Goal: Navigation & Orientation: Find specific page/section

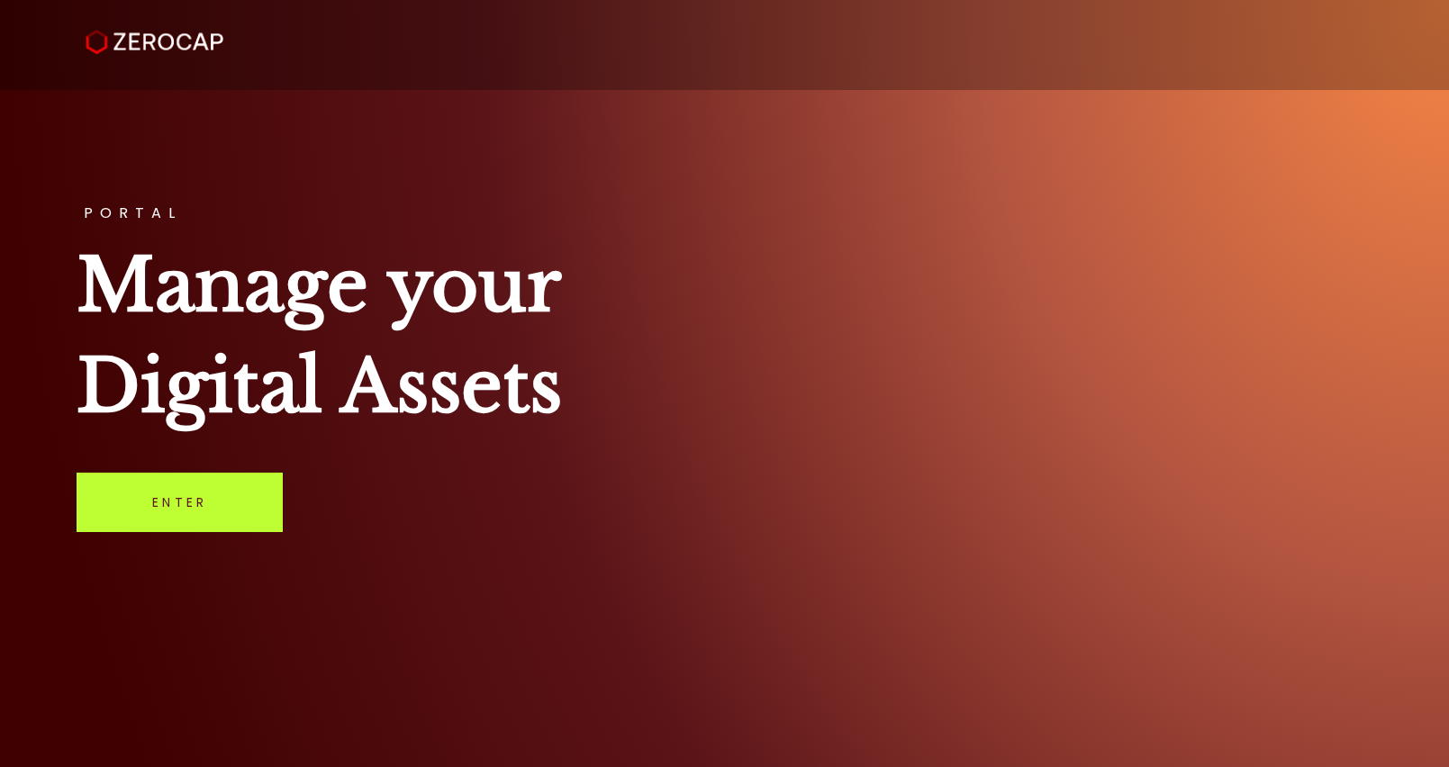
click at [264, 513] on link "Enter" at bounding box center [180, 502] width 206 height 59
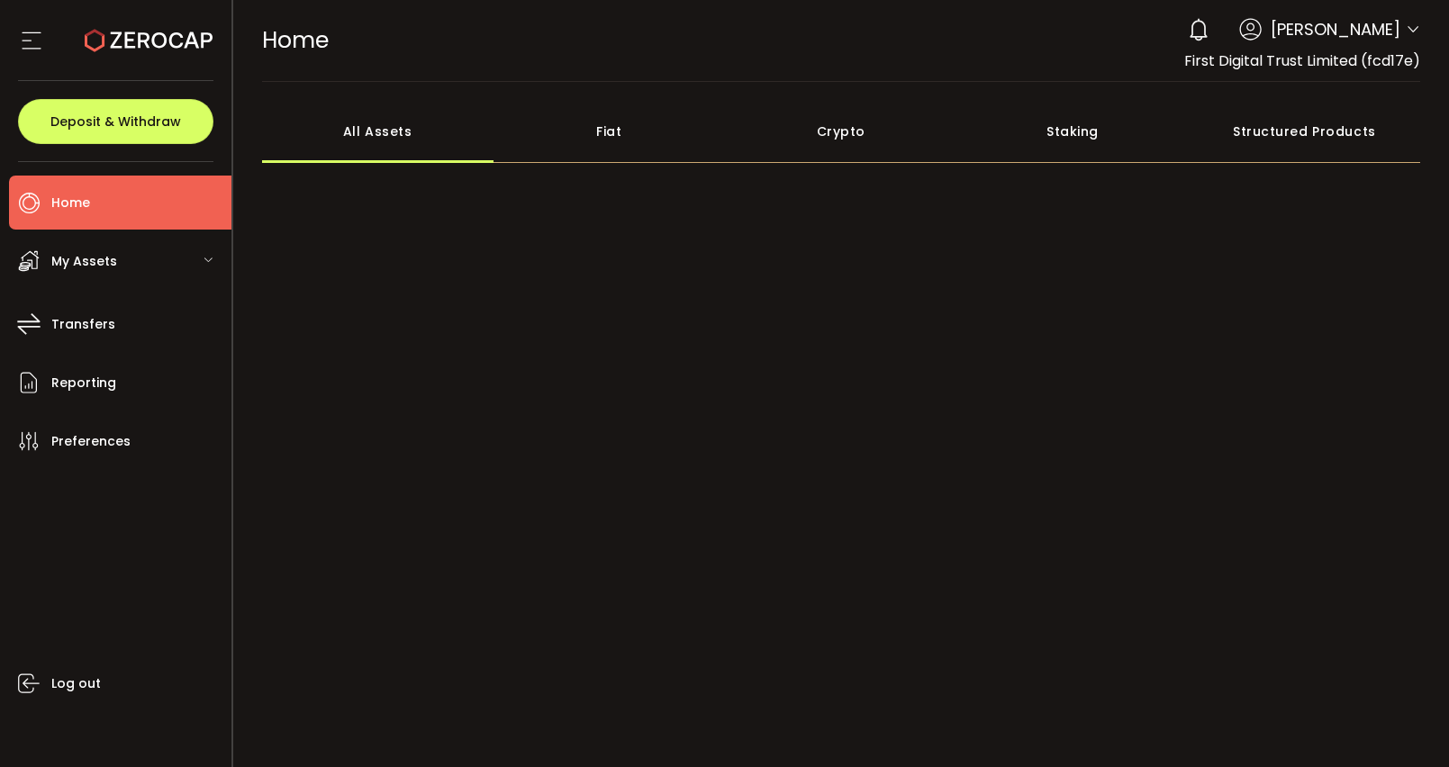
click at [629, 138] on div "Fiat" at bounding box center [610, 131] width 232 height 63
click at [617, 140] on div "Fiat" at bounding box center [610, 131] width 232 height 63
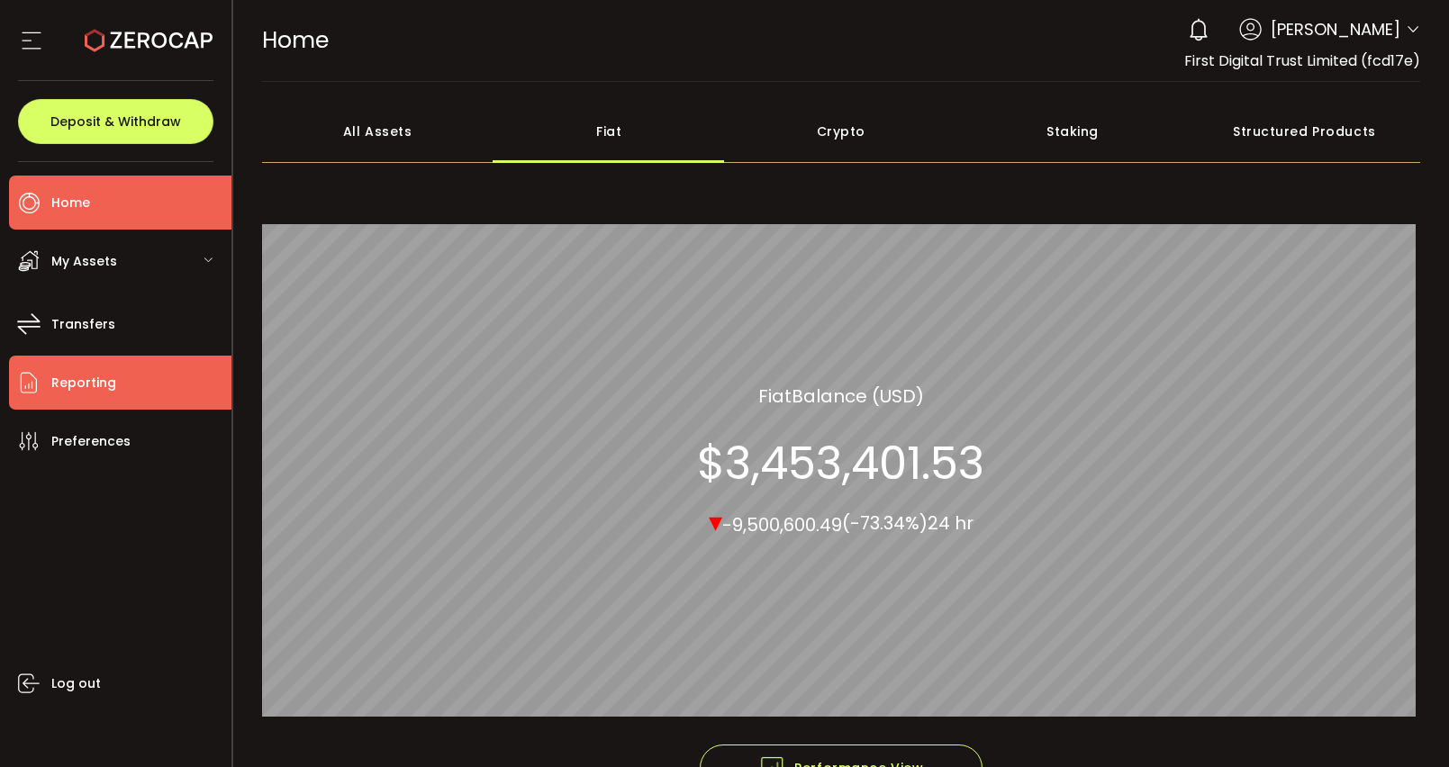
click at [125, 379] on li "Reporting" at bounding box center [120, 383] width 222 height 54
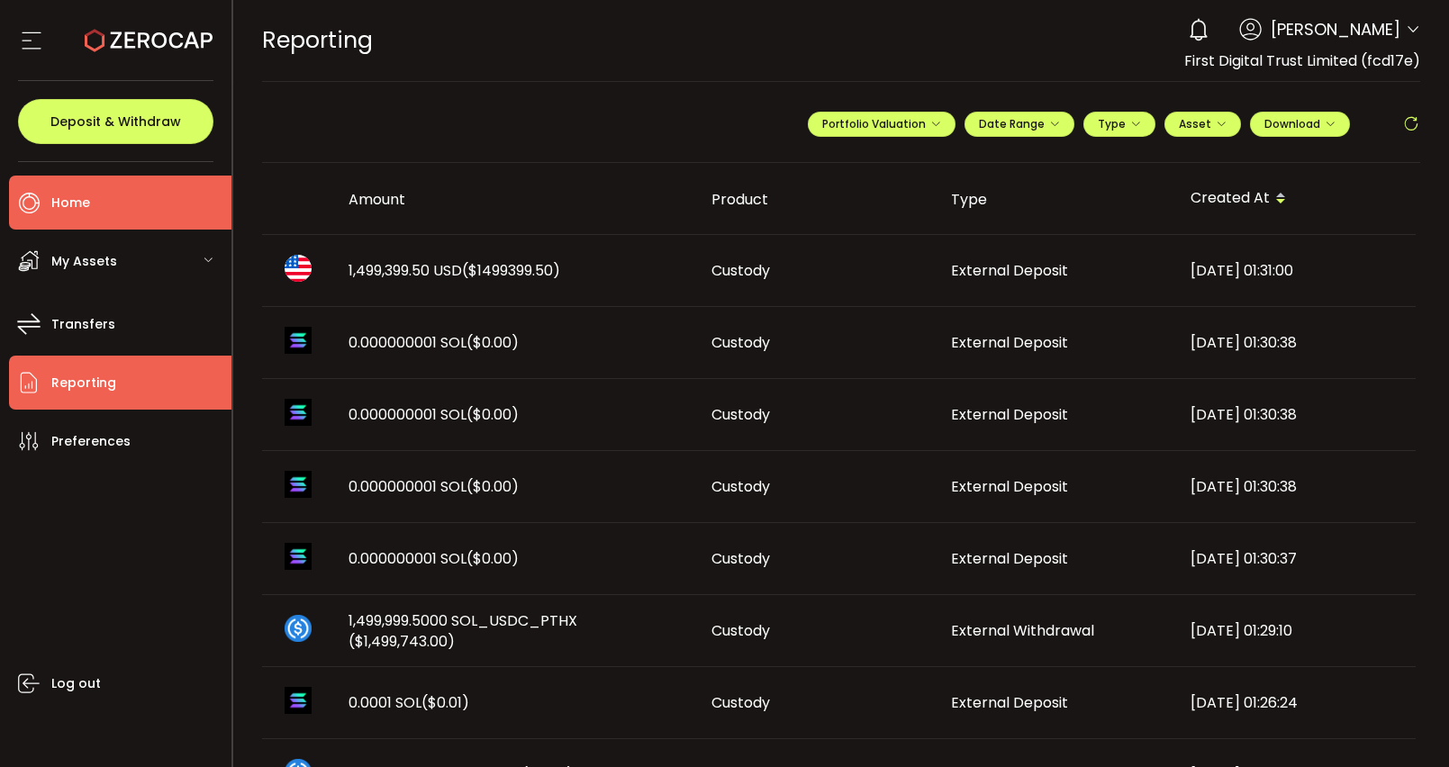
click at [132, 206] on li "Home" at bounding box center [120, 203] width 222 height 54
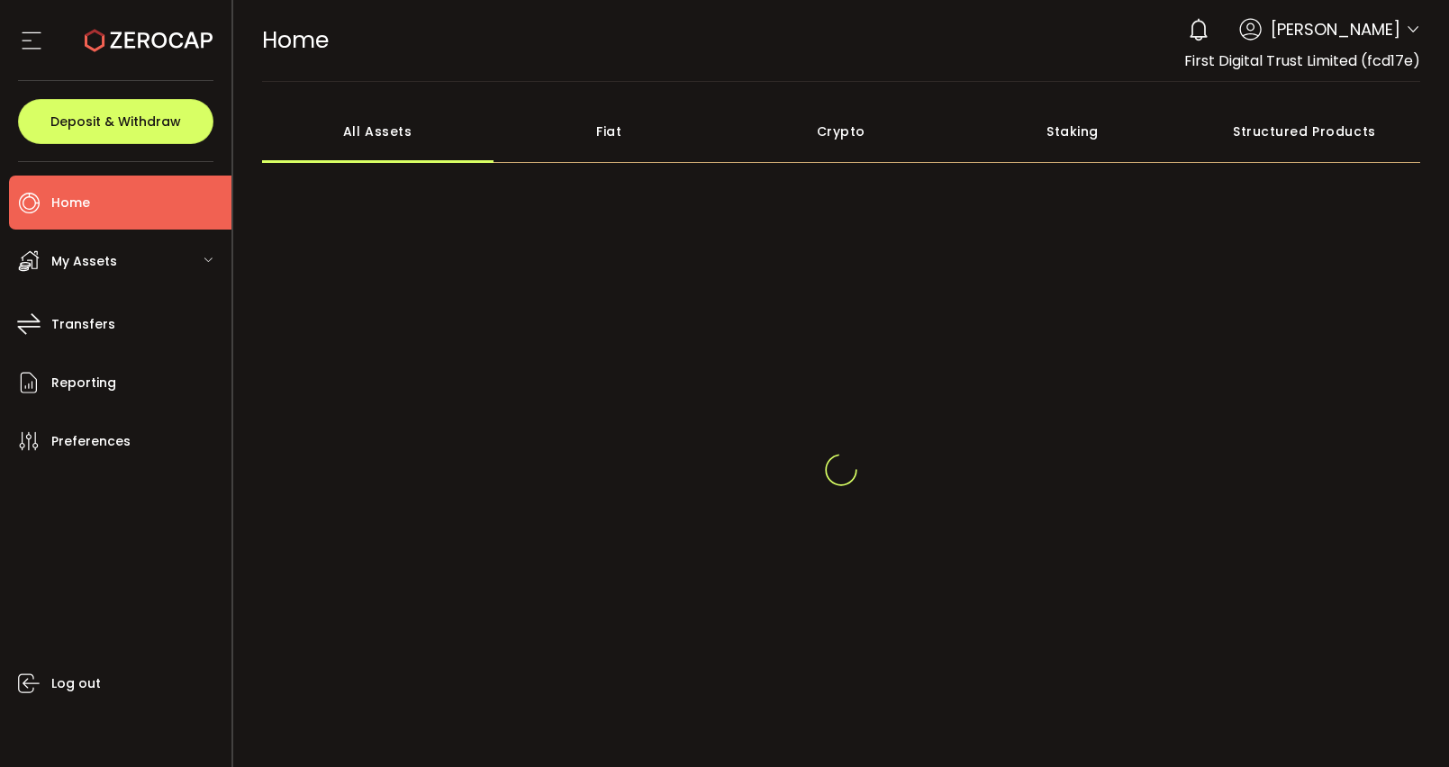
click at [618, 134] on div "Fiat" at bounding box center [610, 131] width 232 height 63
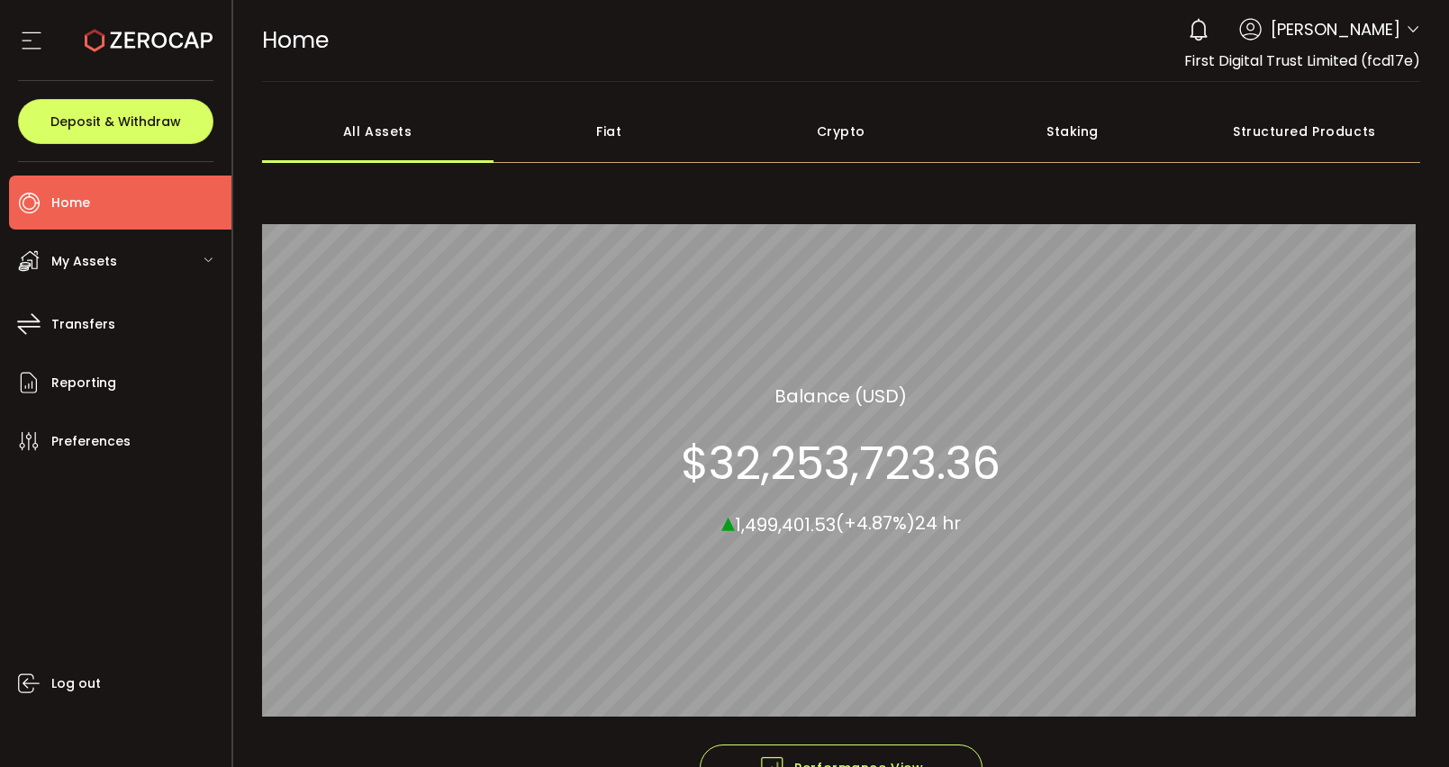
click at [604, 143] on div "Fiat" at bounding box center [610, 131] width 232 height 63
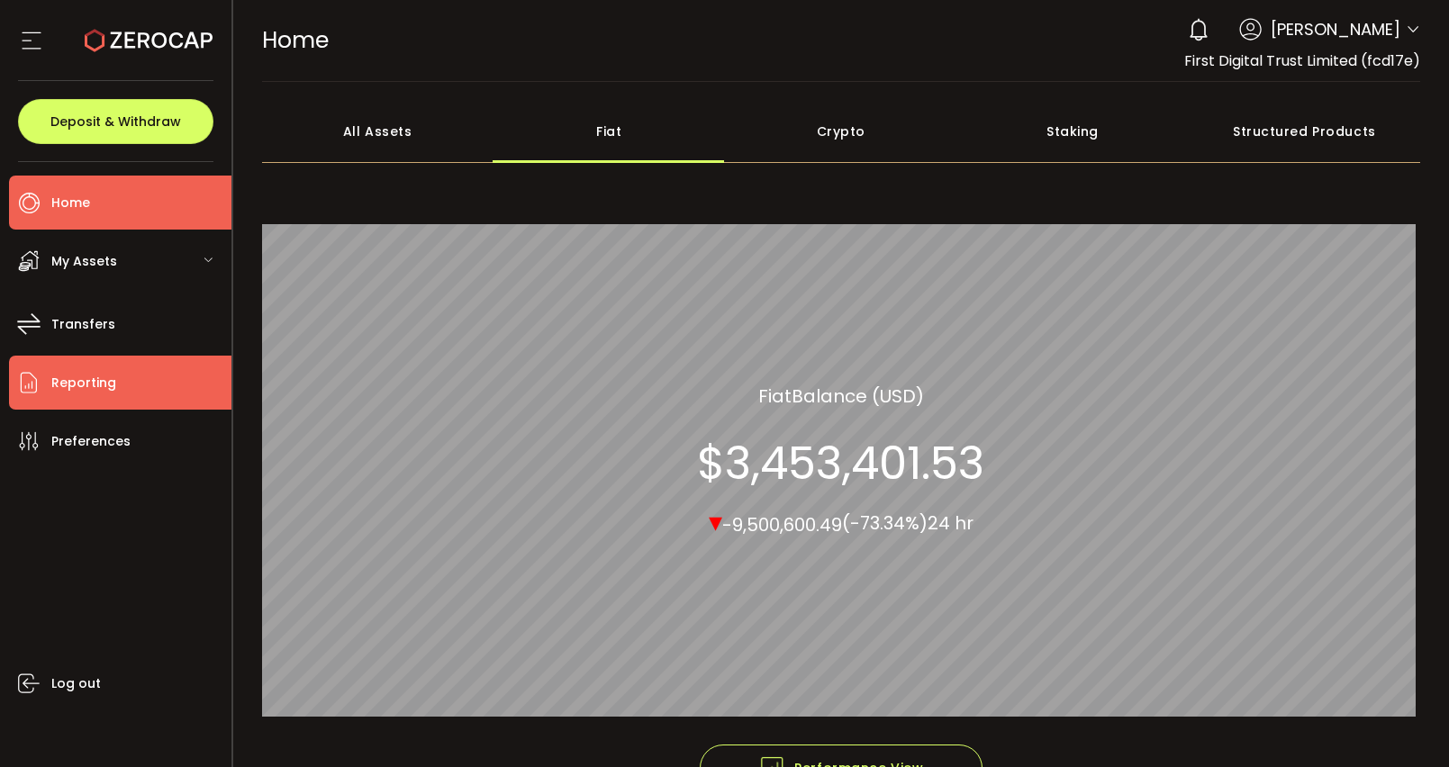
click at [141, 385] on li "Reporting" at bounding box center [120, 383] width 222 height 54
